Goal: Task Accomplishment & Management: Use online tool/utility

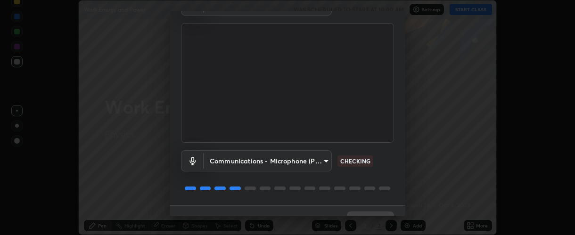
scroll to position [74, 0]
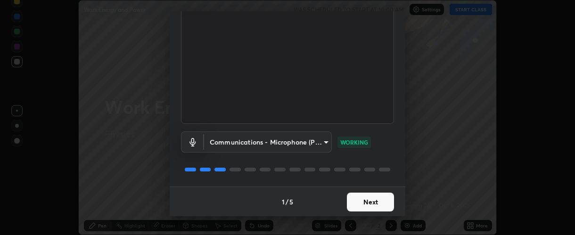
click at [374, 199] on button "Next" at bounding box center [370, 202] width 47 height 19
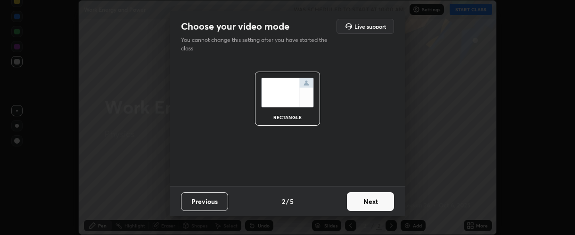
click at [376, 202] on button "Next" at bounding box center [370, 201] width 47 height 19
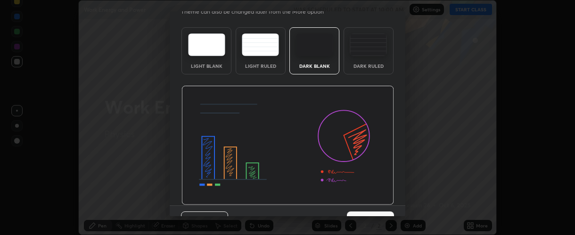
scroll to position [47, 0]
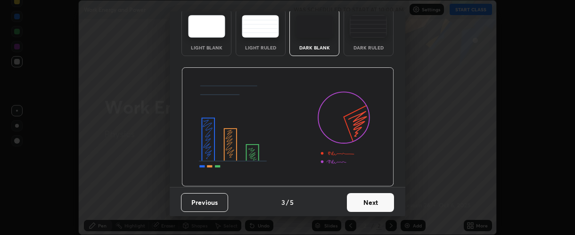
click at [379, 198] on button "Next" at bounding box center [370, 202] width 47 height 19
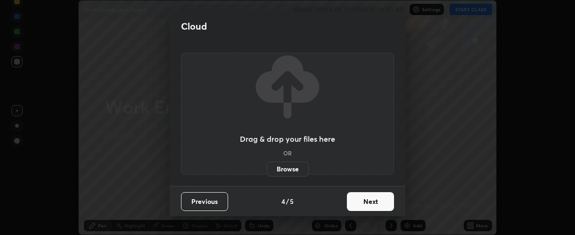
scroll to position [0, 0]
click at [386, 204] on button "Next" at bounding box center [370, 201] width 47 height 19
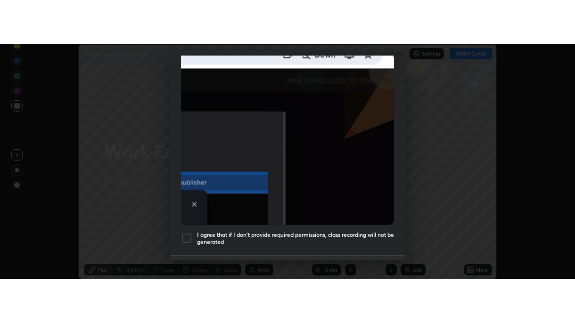
scroll to position [266, 0]
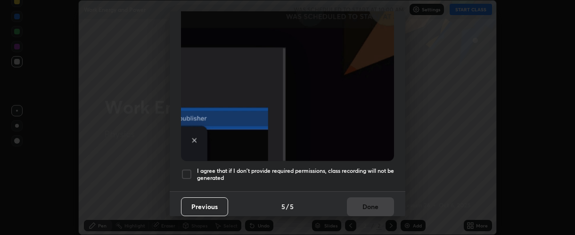
click at [373, 202] on div "Previous 5 / 5 Done" at bounding box center [288, 206] width 236 height 30
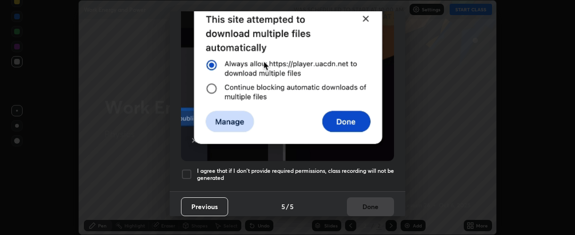
click at [187, 170] on div at bounding box center [186, 174] width 11 height 11
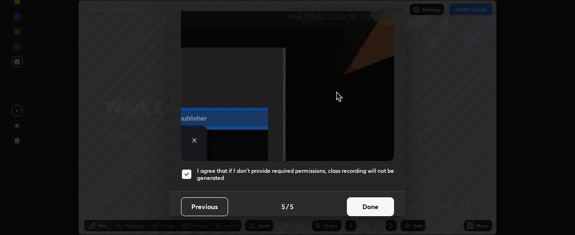
click at [363, 198] on button "Done" at bounding box center [370, 207] width 47 height 19
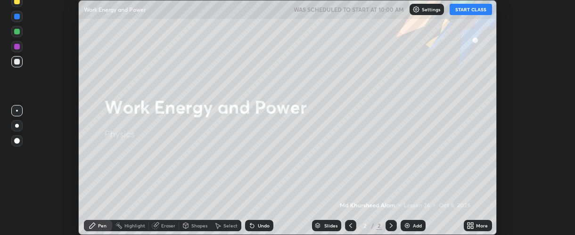
click at [472, 224] on icon at bounding box center [472, 224] width 2 height 2
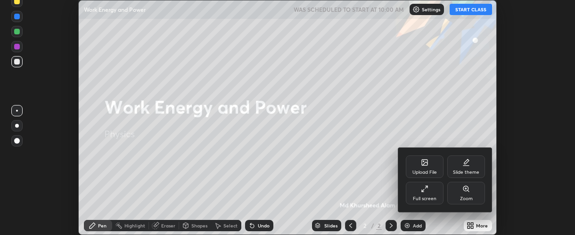
click at [421, 189] on icon at bounding box center [425, 189] width 8 height 8
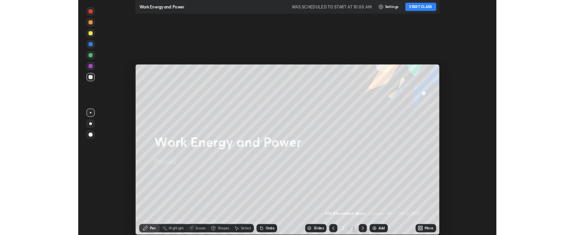
scroll to position [323, 575]
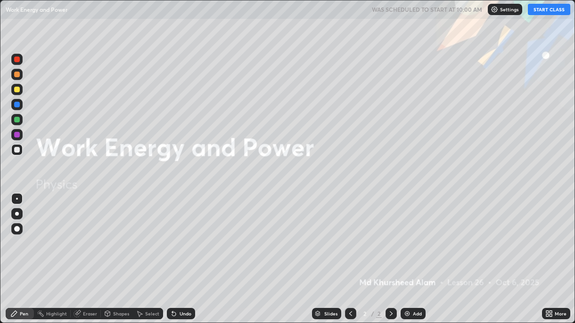
click at [544, 11] on button "START CLASS" at bounding box center [549, 9] width 42 height 11
click at [406, 235] on img at bounding box center [408, 314] width 8 height 8
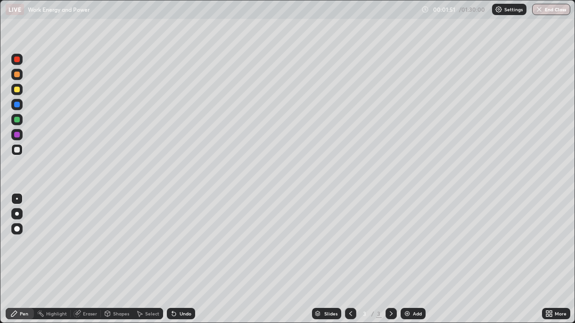
click at [80, 235] on icon at bounding box center [78, 314] width 8 height 8
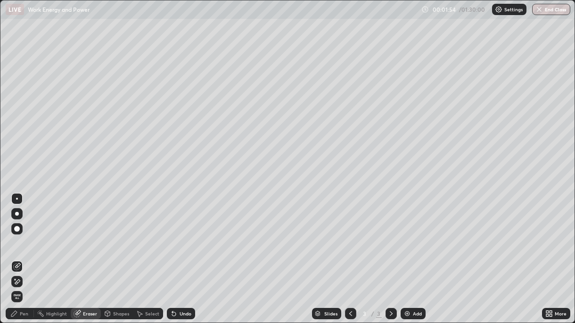
click at [22, 235] on div "Pen" at bounding box center [24, 314] width 8 height 5
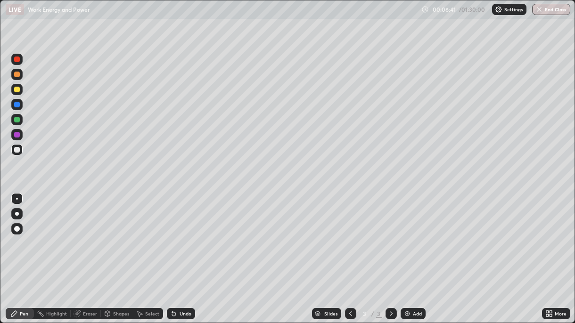
click at [408, 235] on div "Add" at bounding box center [413, 313] width 25 height 11
click at [401, 235] on div "Add" at bounding box center [413, 313] width 25 height 11
click at [404, 235] on img at bounding box center [408, 314] width 8 height 8
click at [411, 235] on div "Add" at bounding box center [413, 313] width 25 height 11
click at [76, 235] on icon at bounding box center [77, 314] width 6 height 6
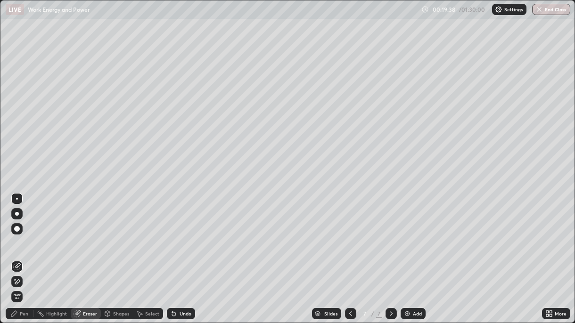
click at [22, 235] on div "Pen" at bounding box center [24, 314] width 8 height 5
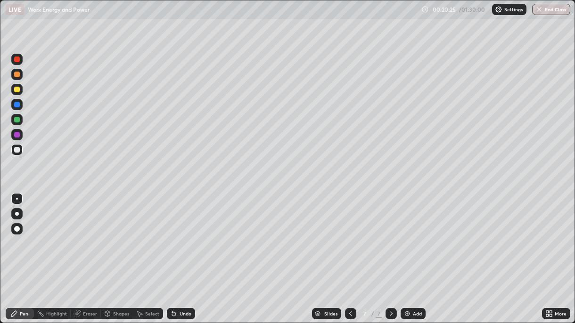
click at [16, 102] on div at bounding box center [17, 105] width 6 height 6
click at [14, 95] on div at bounding box center [16, 89] width 11 height 11
click at [411, 235] on div "Add" at bounding box center [413, 313] width 25 height 11
click at [405, 235] on img at bounding box center [408, 314] width 8 height 8
click at [180, 235] on div "Undo" at bounding box center [186, 314] width 12 height 5
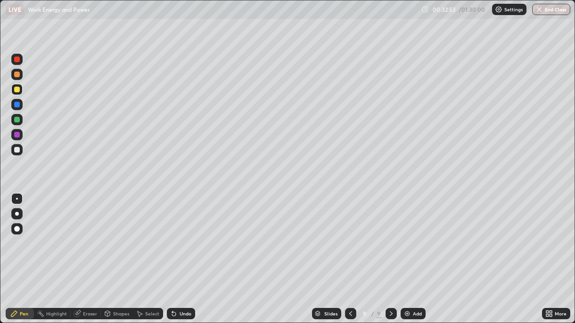
click at [180, 235] on div "Undo" at bounding box center [186, 314] width 12 height 5
click at [182, 235] on div "Undo" at bounding box center [186, 314] width 12 height 5
click at [411, 235] on div "Add" at bounding box center [413, 313] width 25 height 11
click at [180, 235] on div "Undo" at bounding box center [186, 314] width 12 height 5
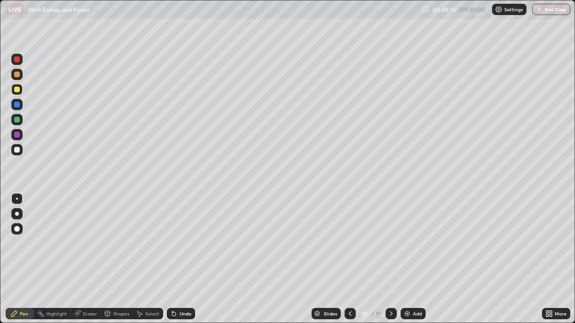
click at [181, 235] on div "Undo" at bounding box center [186, 314] width 12 height 5
click at [408, 235] on img at bounding box center [408, 314] width 8 height 8
click at [178, 235] on div "Undo" at bounding box center [181, 313] width 28 height 11
click at [184, 235] on div "Undo" at bounding box center [186, 314] width 12 height 5
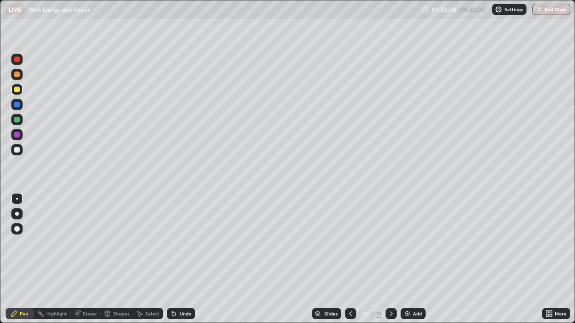
click at [186, 235] on div "Undo" at bounding box center [186, 314] width 12 height 5
click at [415, 235] on div "Add" at bounding box center [413, 313] width 25 height 11
click at [184, 235] on div "Undo" at bounding box center [186, 314] width 12 height 5
click at [182, 235] on div "Undo" at bounding box center [186, 314] width 12 height 5
click at [182, 235] on div "Undo" at bounding box center [181, 313] width 28 height 11
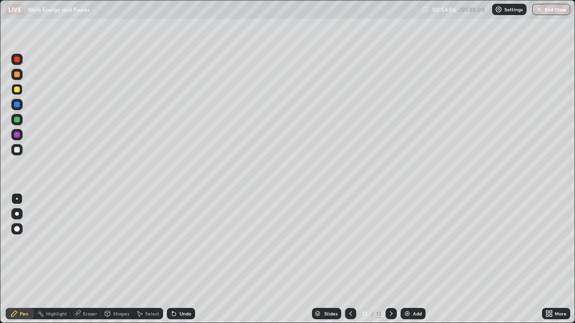
click at [181, 235] on div "Undo" at bounding box center [186, 314] width 12 height 5
click at [410, 235] on div "Add" at bounding box center [413, 313] width 25 height 11
click at [182, 235] on div "Undo" at bounding box center [186, 314] width 12 height 5
click at [180, 235] on div "Undo" at bounding box center [186, 314] width 12 height 5
click at [181, 235] on div "Undo" at bounding box center [186, 314] width 12 height 5
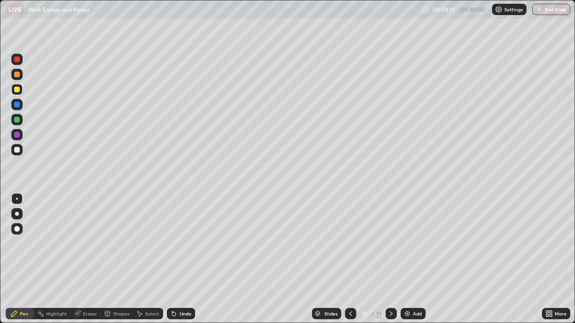
click at [182, 235] on div "Undo" at bounding box center [186, 314] width 12 height 5
click at [409, 235] on img at bounding box center [408, 314] width 8 height 8
click at [261, 235] on div "Slides 14 / 14 Add" at bounding box center [368, 314] width 347 height 19
click at [298, 235] on div "Slides 14 / 14 Add" at bounding box center [368, 314] width 347 height 19
click at [408, 235] on img at bounding box center [408, 314] width 8 height 8
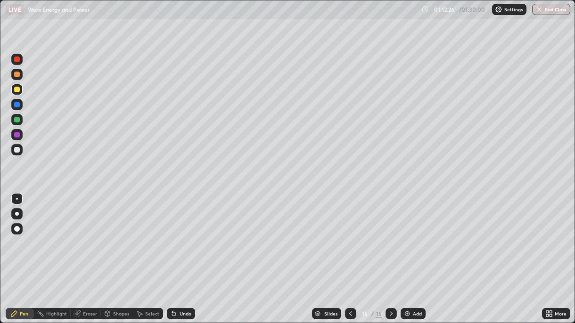
click at [180, 235] on div "Undo" at bounding box center [186, 314] width 12 height 5
click at [408, 235] on img at bounding box center [408, 314] width 8 height 8
click at [177, 235] on div "Undo" at bounding box center [181, 313] width 28 height 11
click at [409, 235] on img at bounding box center [408, 314] width 8 height 8
click at [558, 10] on button "End Class" at bounding box center [551, 9] width 37 height 11
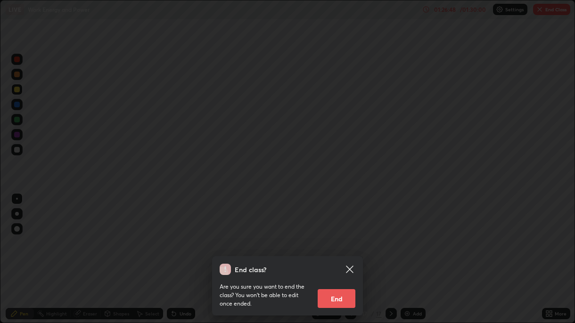
click at [334, 235] on button "End" at bounding box center [337, 298] width 38 height 19
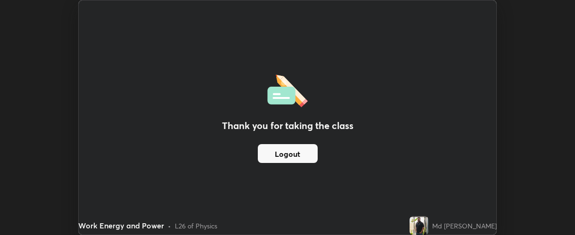
scroll to position [46912, 46572]
click at [520, 96] on div "Thank you for taking the class Logout Setting up your live class" at bounding box center [287, 117] width 575 height 235
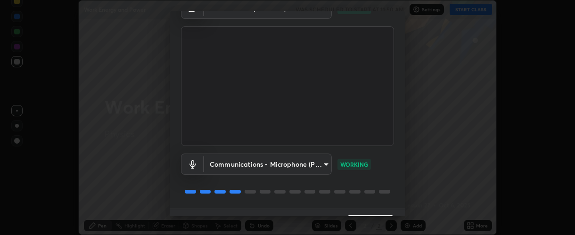
scroll to position [74, 0]
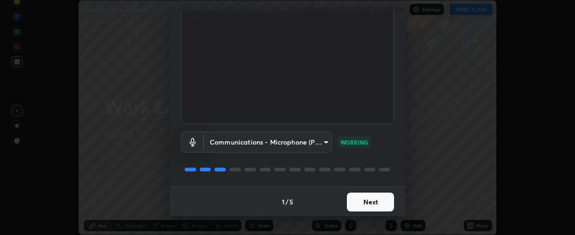
click at [376, 201] on button "Next" at bounding box center [370, 202] width 47 height 19
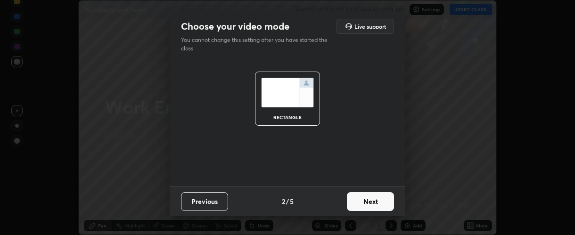
click at [387, 202] on button "Next" at bounding box center [370, 201] width 47 height 19
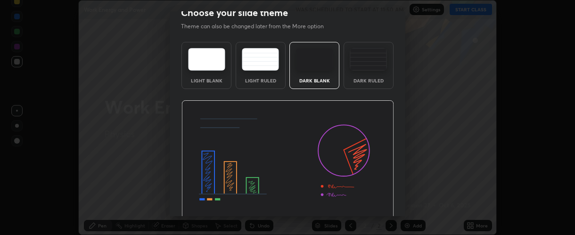
scroll to position [29, 0]
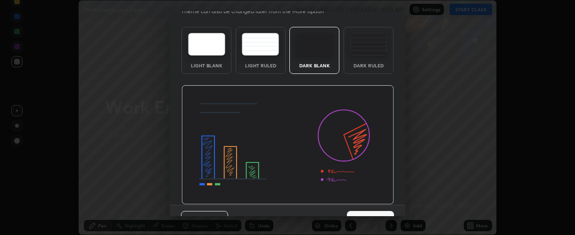
click at [375, 211] on button "Next" at bounding box center [370, 220] width 47 height 19
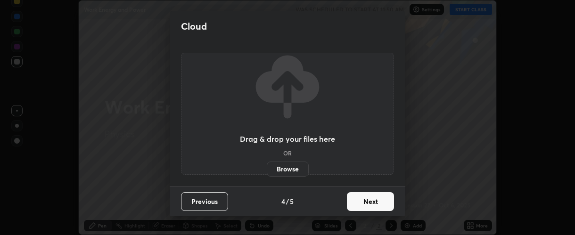
scroll to position [0, 0]
click at [378, 203] on button "Next" at bounding box center [370, 201] width 47 height 19
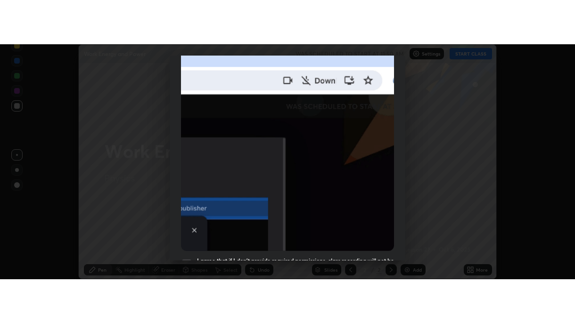
scroll to position [264, 0]
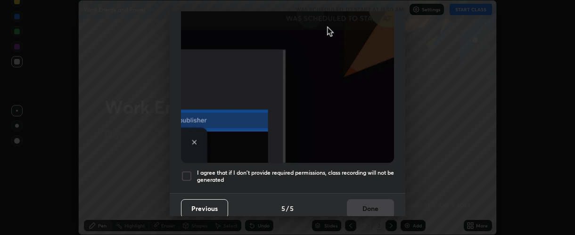
click at [374, 201] on div "Previous 5 / 5 Done" at bounding box center [288, 208] width 236 height 30
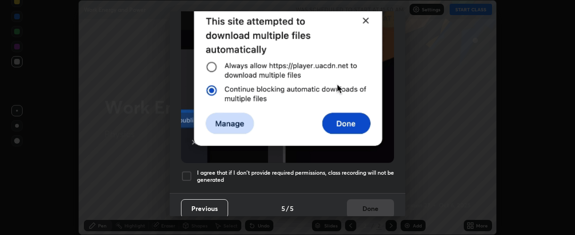
click at [189, 171] on div at bounding box center [186, 176] width 11 height 11
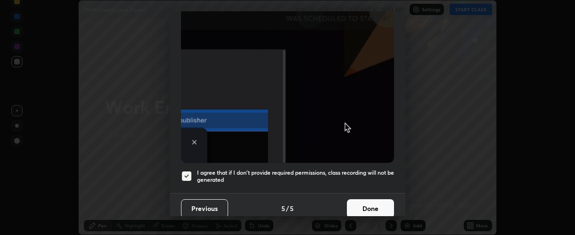
click at [371, 199] on button "Done" at bounding box center [370, 208] width 47 height 19
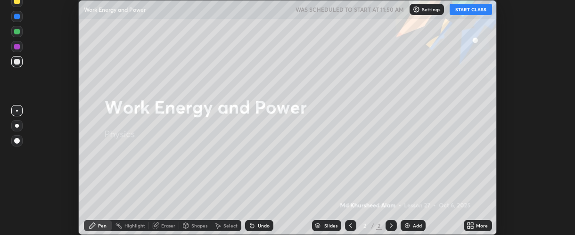
click at [478, 230] on div "More" at bounding box center [478, 225] width 28 height 11
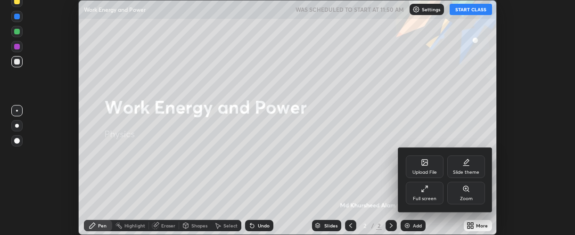
click at [426, 193] on div "Full screen" at bounding box center [425, 193] width 38 height 23
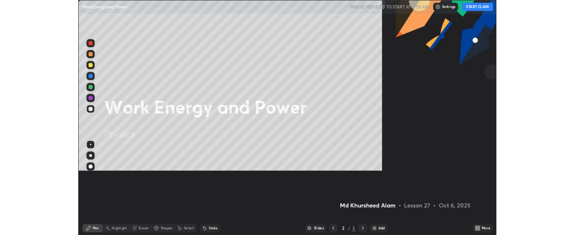
scroll to position [323, 575]
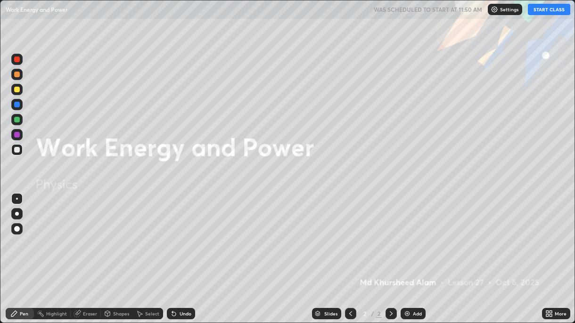
click at [551, 6] on button "START CLASS" at bounding box center [549, 9] width 42 height 11
click at [408, 235] on img at bounding box center [408, 314] width 8 height 8
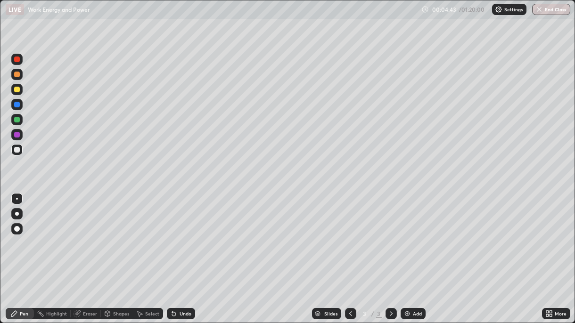
click at [413, 235] on div "Add" at bounding box center [413, 313] width 25 height 11
click at [410, 235] on div "Add" at bounding box center [413, 313] width 25 height 11
click at [406, 235] on img at bounding box center [408, 314] width 8 height 8
click at [84, 235] on div "Eraser" at bounding box center [90, 314] width 14 height 5
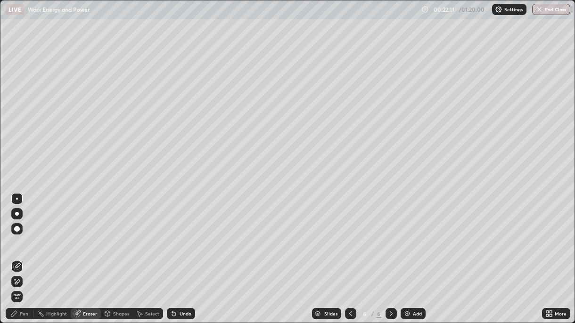
click at [18, 235] on div "Pen" at bounding box center [20, 313] width 28 height 11
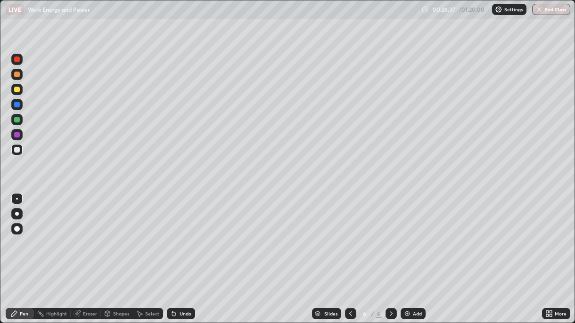
click at [16, 74] on div at bounding box center [17, 75] width 6 height 6
click at [411, 235] on div "Add" at bounding box center [413, 313] width 25 height 11
click at [410, 235] on img at bounding box center [408, 314] width 8 height 8
click at [183, 235] on div "Undo" at bounding box center [181, 313] width 28 height 11
click at [182, 235] on div "Undo" at bounding box center [186, 314] width 12 height 5
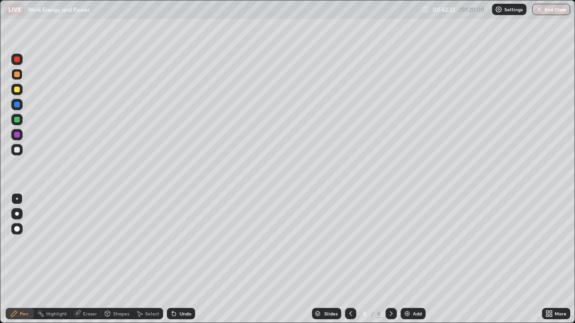
click at [176, 235] on div "Undo" at bounding box center [181, 313] width 28 height 11
click at [411, 235] on div "Add" at bounding box center [413, 313] width 25 height 11
click at [85, 235] on div "Eraser" at bounding box center [90, 314] width 14 height 5
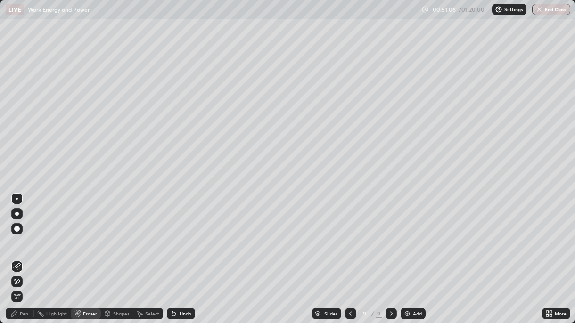
click at [12, 235] on icon at bounding box center [14, 314] width 6 height 6
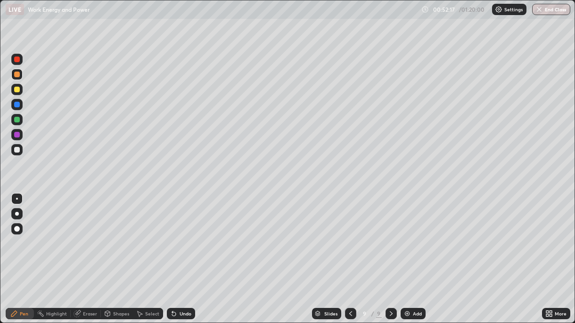
click at [173, 235] on icon at bounding box center [174, 315] width 4 height 4
click at [181, 235] on div "Undo" at bounding box center [186, 314] width 12 height 5
click at [180, 235] on div "Undo" at bounding box center [186, 314] width 12 height 5
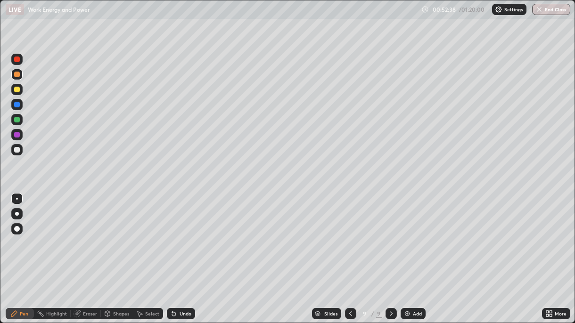
click at [180, 235] on div "Undo" at bounding box center [186, 314] width 12 height 5
click at [177, 235] on div "Undo" at bounding box center [181, 313] width 28 height 11
click at [180, 235] on div "Undo" at bounding box center [186, 314] width 12 height 5
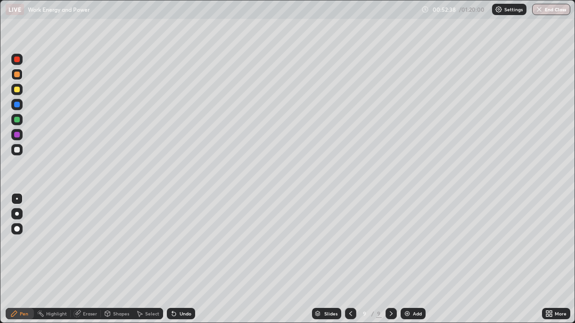
click at [177, 235] on div "Undo" at bounding box center [181, 313] width 28 height 11
click at [176, 235] on div "Undo" at bounding box center [181, 313] width 28 height 11
click at [181, 235] on div "Undo" at bounding box center [186, 314] width 12 height 5
click at [408, 235] on div "Add" at bounding box center [413, 313] width 25 height 11
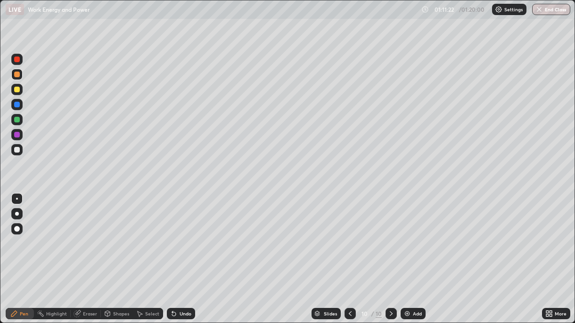
click at [545, 9] on button "End Class" at bounding box center [551, 9] width 38 height 11
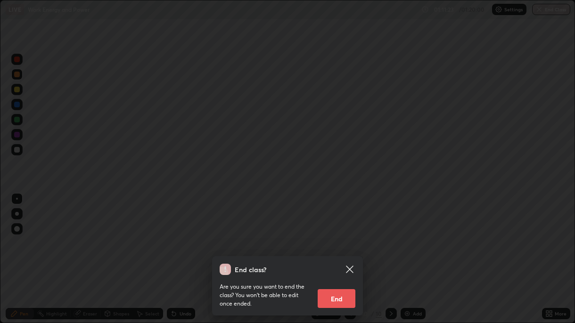
click at [331, 235] on button "End" at bounding box center [337, 298] width 38 height 19
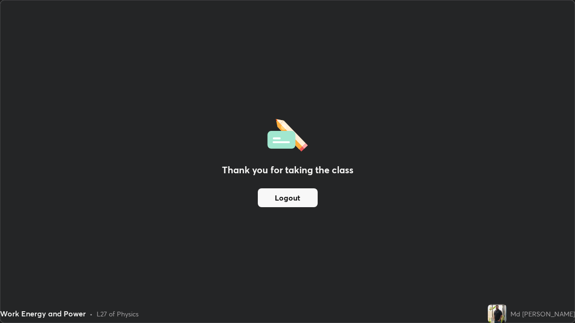
click at [219, 218] on div "Thank you for taking the class Logout" at bounding box center [287, 161] width 574 height 322
click at [286, 196] on button "Logout" at bounding box center [288, 198] width 60 height 19
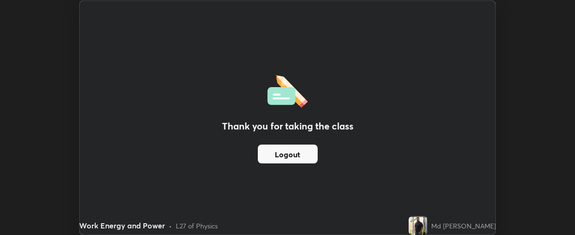
scroll to position [46912, 46572]
